Goal: Task Accomplishment & Management: Use online tool/utility

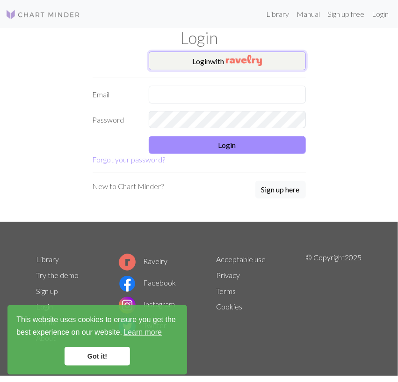
click at [225, 64] on button "Login with" at bounding box center [227, 60] width 157 height 19
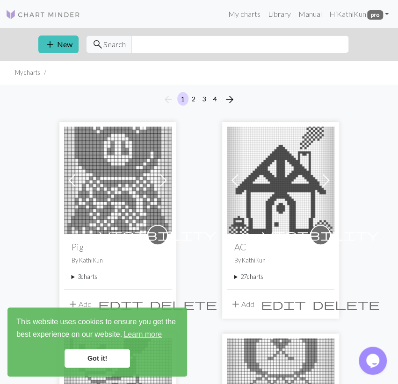
click at [98, 352] on link "Got it!" at bounding box center [97, 358] width 65 height 19
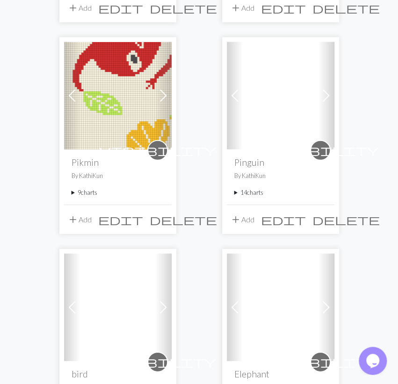
scroll to position [778, 0]
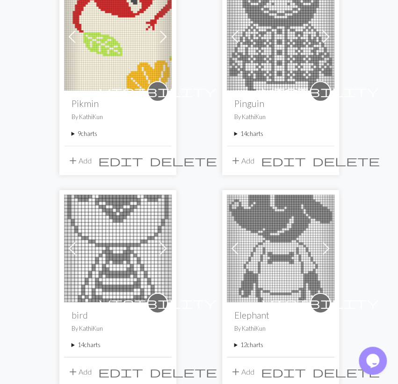
click at [84, 133] on summary "9 charts" at bounding box center [118, 134] width 93 height 9
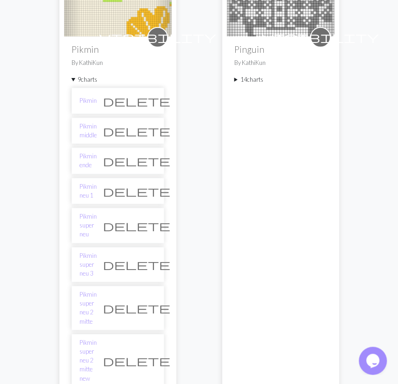
scroll to position [875, 0]
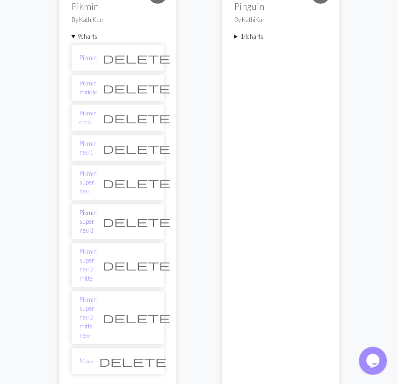
click at [97, 209] on link "Pikmin super neu 3" at bounding box center [87, 222] width 17 height 27
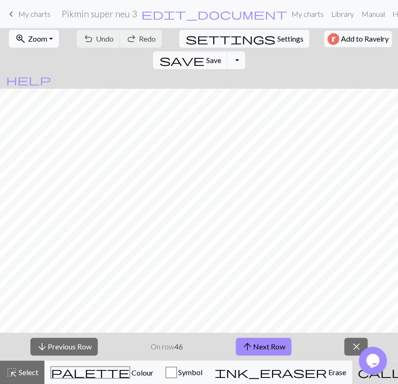
click at [36, 32] on button "zoom_in Zoom Zoom" at bounding box center [34, 39] width 50 height 18
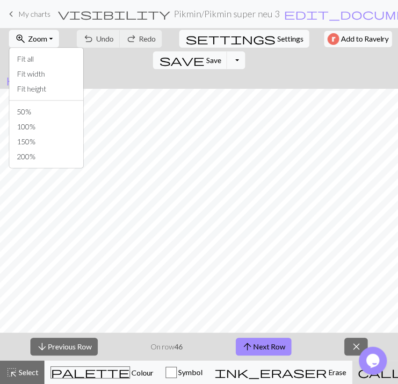
click at [41, 103] on div "Fit all Fit width Fit height 50% 100% 150% 200%" at bounding box center [46, 107] width 75 height 121
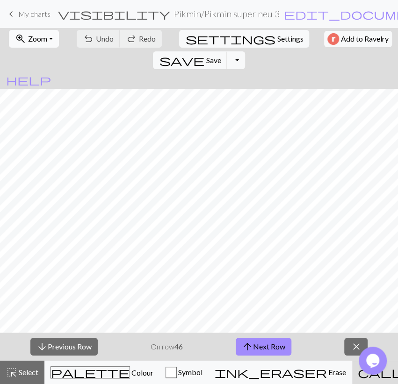
click at [42, 40] on span "Zoom" at bounding box center [37, 38] width 19 height 9
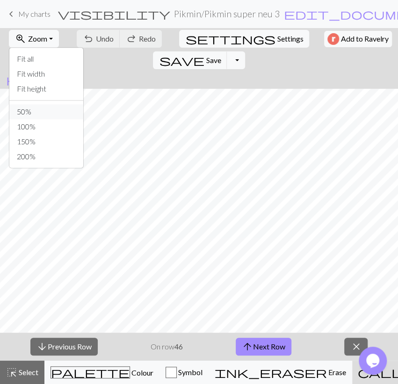
click at [16, 113] on button "50%" at bounding box center [46, 111] width 74 height 15
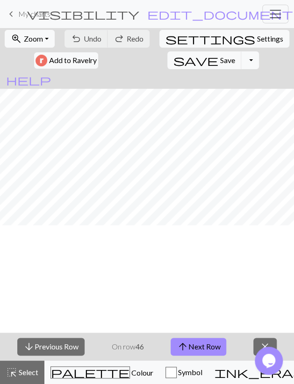
scroll to position [1031, 0]
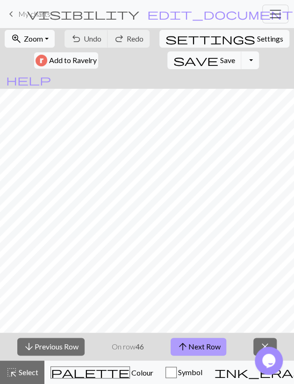
click at [219, 350] on button "arrow_upward Next Row" at bounding box center [199, 347] width 56 height 18
click at [220, 62] on span "Save" at bounding box center [227, 60] width 15 height 9
click at [211, 346] on button "arrow_upward Next Row" at bounding box center [199, 347] width 56 height 18
click at [220, 60] on span "Save" at bounding box center [227, 60] width 15 height 9
click at [208, 346] on button "arrow_upward Next Row" at bounding box center [199, 347] width 56 height 18
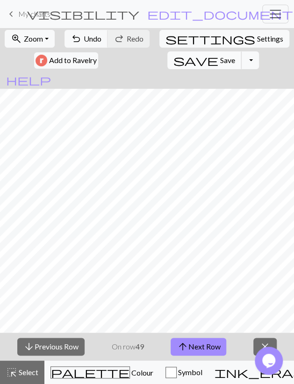
click at [220, 58] on span "Save" at bounding box center [227, 60] width 15 height 9
click at [186, 350] on span "arrow_upward" at bounding box center [182, 346] width 11 height 13
click at [220, 58] on span "Save" at bounding box center [227, 60] width 15 height 9
click at [196, 350] on button "arrow_upward Next Row" at bounding box center [199, 347] width 56 height 18
click at [220, 61] on span "Save" at bounding box center [227, 60] width 15 height 9
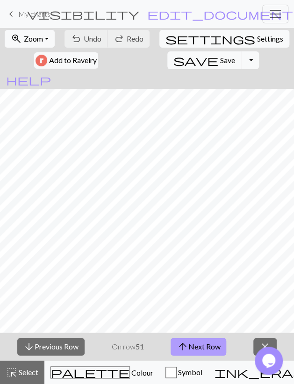
click at [219, 349] on button "arrow_upward Next Row" at bounding box center [199, 347] width 56 height 18
click at [220, 60] on span "Save" at bounding box center [227, 60] width 15 height 9
click at [183, 346] on span "arrow_upward" at bounding box center [182, 346] width 11 height 13
click at [189, 345] on button "arrow_upward Next Row" at bounding box center [199, 347] width 56 height 18
click at [218, 346] on button "arrow_upward Next Row" at bounding box center [199, 347] width 56 height 18
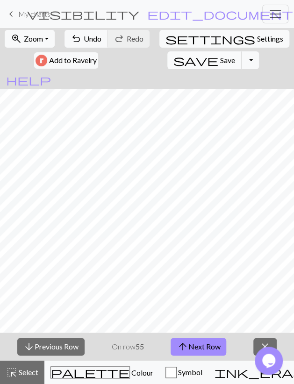
click at [220, 61] on span "Save" at bounding box center [227, 60] width 15 height 9
click at [205, 346] on button "arrow_upward Next Row" at bounding box center [199, 347] width 56 height 18
click at [220, 59] on span "Save" at bounding box center [227, 60] width 15 height 9
click at [200, 347] on button "arrow_upward Next Row" at bounding box center [199, 347] width 56 height 18
click at [220, 59] on span "Save" at bounding box center [227, 60] width 15 height 9
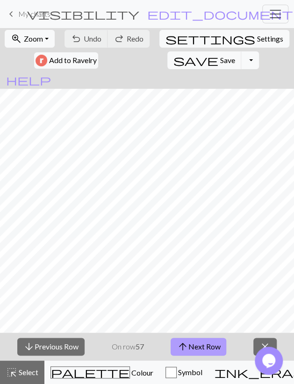
click at [212, 346] on button "arrow_upward Next Row" at bounding box center [199, 347] width 56 height 18
click at [167, 66] on button "save Save Save" at bounding box center [204, 60] width 74 height 18
click at [188, 349] on span "arrow_upward" at bounding box center [182, 346] width 11 height 13
click at [220, 63] on span "Save" at bounding box center [227, 60] width 15 height 9
click at [195, 346] on button "arrow_upward Next Row" at bounding box center [199, 347] width 56 height 18
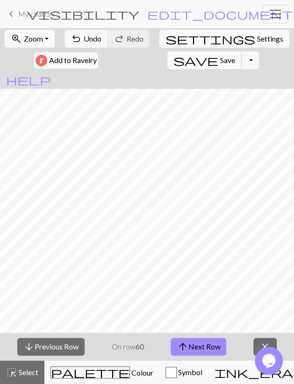
click at [220, 57] on span "Save" at bounding box center [227, 60] width 15 height 9
click at [203, 348] on button "arrow_upward Next Row" at bounding box center [199, 347] width 56 height 18
drag, startPoint x: 153, startPoint y: 61, endPoint x: 153, endPoint y: 74, distance: 13.6
click at [167, 60] on button "save Save Save" at bounding box center [204, 60] width 74 height 18
click at [179, 347] on span "arrow_upward" at bounding box center [182, 346] width 11 height 13
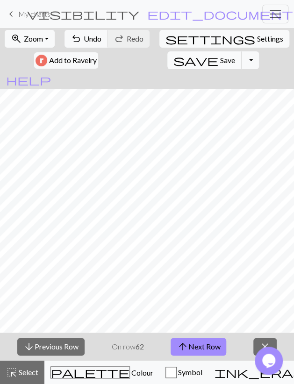
click at [173, 57] on span "save" at bounding box center [195, 60] width 45 height 13
click at [206, 343] on button "arrow_upward Next Row" at bounding box center [199, 347] width 56 height 18
click at [184, 346] on span "arrow_upward" at bounding box center [182, 346] width 11 height 13
click at [167, 61] on button "save Save Save" at bounding box center [204, 60] width 74 height 18
click at [185, 346] on span "arrow_upward" at bounding box center [182, 346] width 11 height 13
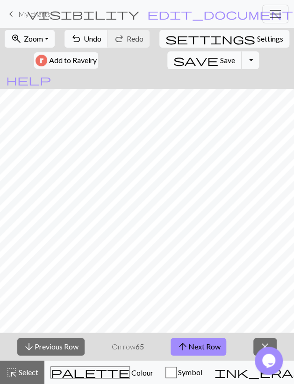
click at [220, 63] on span "Save" at bounding box center [227, 60] width 15 height 9
click at [183, 348] on span "arrow_upward" at bounding box center [182, 346] width 11 height 13
click at [220, 62] on span "Save" at bounding box center [227, 60] width 15 height 9
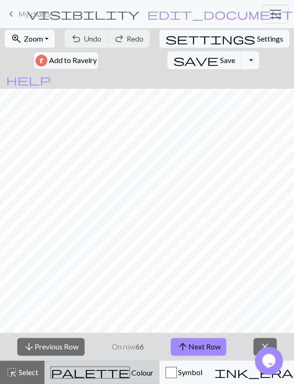
click at [87, 377] on div "palette Colour Colour" at bounding box center [101, 373] width 103 height 12
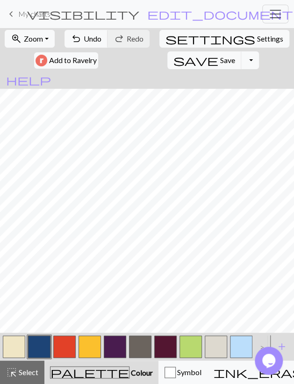
drag, startPoint x: 90, startPoint y: 349, endPoint x: 90, endPoint y: 332, distance: 17.3
click at [90, 348] on button "button" at bounding box center [90, 347] width 22 height 22
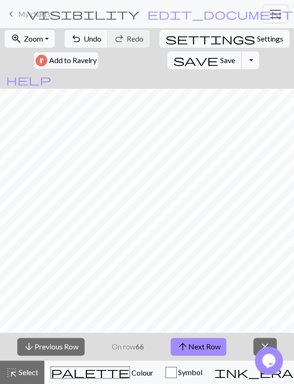
click at [220, 62] on span "Save" at bounding box center [227, 60] width 15 height 9
click at [217, 350] on button "arrow_upward Next Row" at bounding box center [199, 347] width 56 height 18
click at [173, 55] on span "save" at bounding box center [195, 60] width 45 height 13
click at [210, 352] on button "arrow_upward Next Row" at bounding box center [199, 347] width 56 height 18
click at [220, 63] on span "Save" at bounding box center [227, 60] width 15 height 9
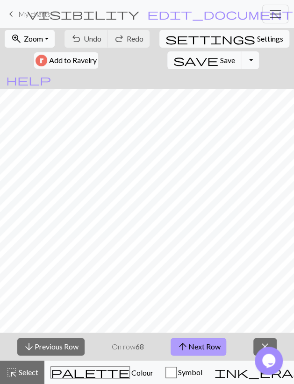
click at [194, 350] on button "arrow_upward Next Row" at bounding box center [199, 347] width 56 height 18
click at [220, 58] on span "Save" at bounding box center [227, 60] width 15 height 9
click at [204, 353] on button "arrow_upward Next Row" at bounding box center [199, 347] width 56 height 18
click at [167, 55] on button "save Save Save" at bounding box center [204, 60] width 74 height 18
click at [208, 344] on button "arrow_upward Next Row" at bounding box center [199, 347] width 56 height 18
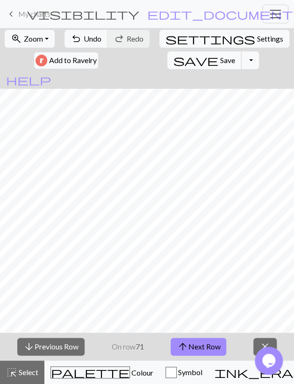
click at [173, 62] on span "save" at bounding box center [195, 60] width 45 height 13
click at [178, 353] on span "arrow_upward" at bounding box center [182, 346] width 11 height 13
click at [167, 55] on button "save Save Save" at bounding box center [204, 60] width 74 height 18
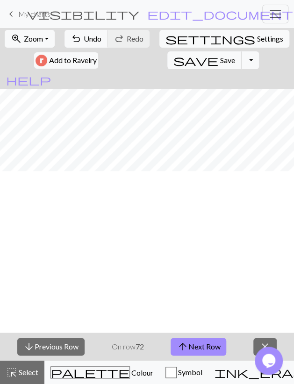
scroll to position [868, 0]
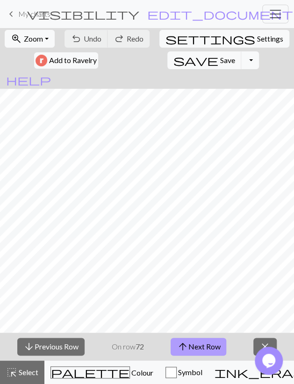
click at [188, 342] on span "arrow_upward" at bounding box center [182, 346] width 11 height 13
click at [198, 350] on button "arrow_upward Next Row" at bounding box center [199, 347] width 56 height 18
click at [173, 57] on span "save" at bounding box center [195, 60] width 45 height 13
click at [192, 348] on button "arrow_upward Next Row" at bounding box center [199, 347] width 56 height 18
click at [220, 57] on span "Save" at bounding box center [227, 60] width 15 height 9
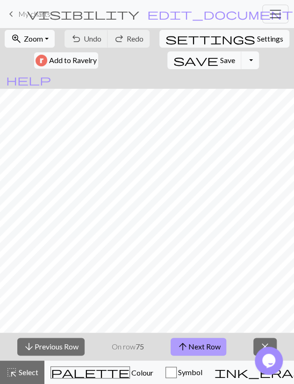
click at [182, 341] on span "arrow_upward" at bounding box center [182, 346] width 11 height 13
click at [173, 60] on span "save" at bounding box center [195, 60] width 45 height 13
click at [186, 340] on span "arrow_upward" at bounding box center [182, 346] width 11 height 13
click at [173, 54] on span "save" at bounding box center [195, 60] width 45 height 13
click at [197, 349] on button "arrow_upward Next Row" at bounding box center [199, 347] width 56 height 18
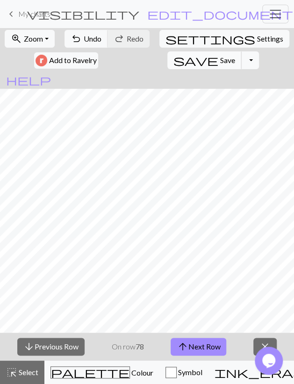
click at [167, 55] on button "save Save Save" at bounding box center [204, 60] width 74 height 18
click at [221, 346] on button "arrow_upward Next Row" at bounding box center [199, 347] width 56 height 18
click at [219, 346] on button "arrow_upward Next Row" at bounding box center [199, 347] width 56 height 18
drag, startPoint x: 140, startPoint y: 62, endPoint x: 157, endPoint y: 81, distance: 24.9
click at [220, 62] on span "Save" at bounding box center [227, 60] width 15 height 9
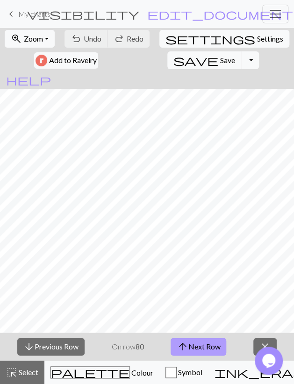
click at [218, 346] on button "arrow_upward Next Row" at bounding box center [199, 347] width 56 height 18
click at [220, 58] on span "Save" at bounding box center [227, 60] width 15 height 9
click at [219, 351] on button "arrow_upward Next Row" at bounding box center [199, 347] width 56 height 18
click at [167, 56] on button "save Save Save" at bounding box center [204, 60] width 74 height 18
click at [201, 348] on button "arrow_upward Next Row" at bounding box center [199, 347] width 56 height 18
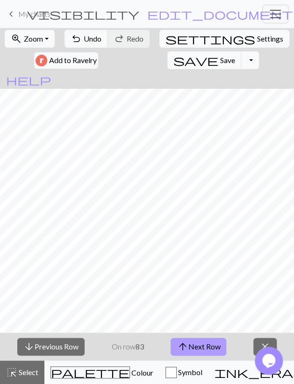
click at [211, 350] on button "arrow_upward Next Row" at bounding box center [199, 347] width 56 height 18
click at [188, 346] on button "arrow_upward Next Row" at bounding box center [199, 347] width 56 height 18
click at [220, 59] on span "Save" at bounding box center [227, 60] width 15 height 9
click at [204, 344] on button "arrow_upward Next Row" at bounding box center [199, 347] width 56 height 18
click at [220, 61] on span "Save" at bounding box center [227, 60] width 15 height 9
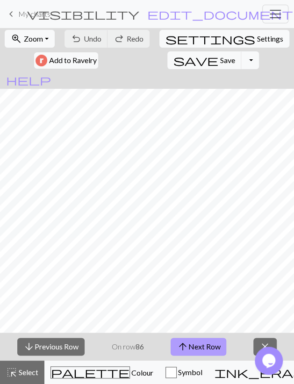
click at [205, 346] on button "arrow_upward Next Row" at bounding box center [199, 347] width 56 height 18
click at [167, 54] on button "save Save Save" at bounding box center [204, 60] width 74 height 18
click at [212, 343] on button "arrow_upward Next Row" at bounding box center [199, 347] width 56 height 18
click at [173, 64] on span "save" at bounding box center [195, 60] width 45 height 13
